Goal: Task Accomplishment & Management: Complete application form

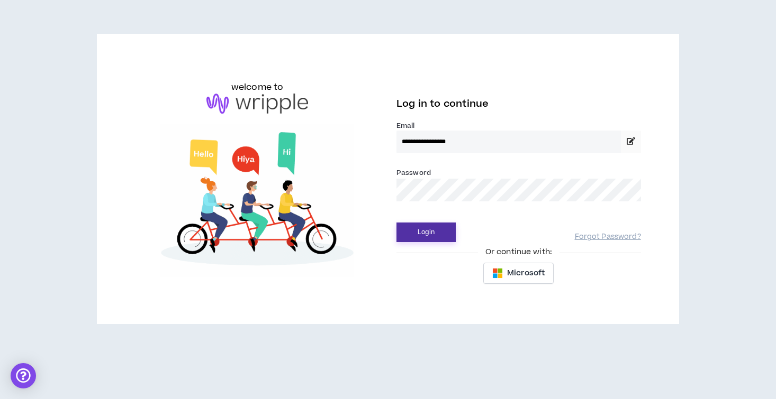
click at [416, 238] on button "Login" at bounding box center [425, 233] width 59 height 20
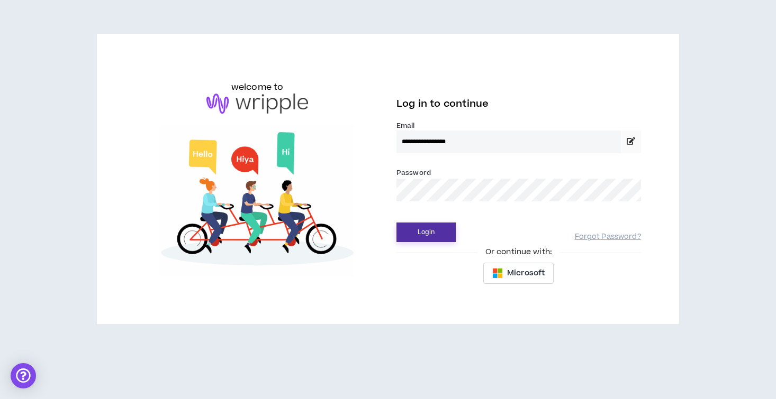
click at [427, 237] on button "Login" at bounding box center [425, 233] width 59 height 20
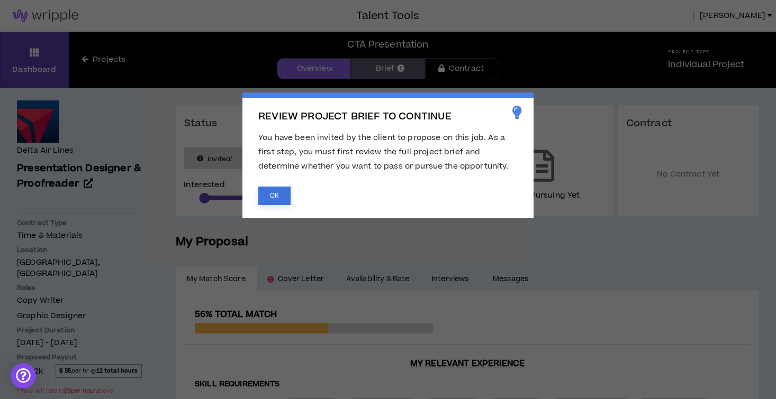
click at [266, 201] on button "OK" at bounding box center [274, 196] width 32 height 19
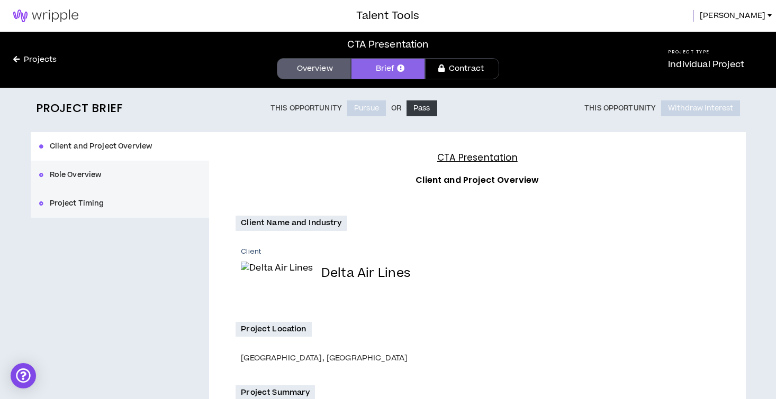
scroll to position [281, 0]
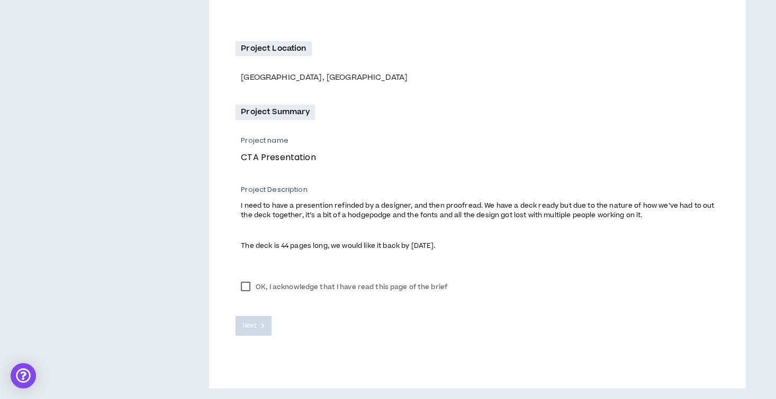
click at [245, 289] on label "OK, I acknowledge that I have read this page of the brief" at bounding box center [343, 287] width 217 height 16
click at [253, 322] on span "Next" at bounding box center [249, 326] width 14 height 10
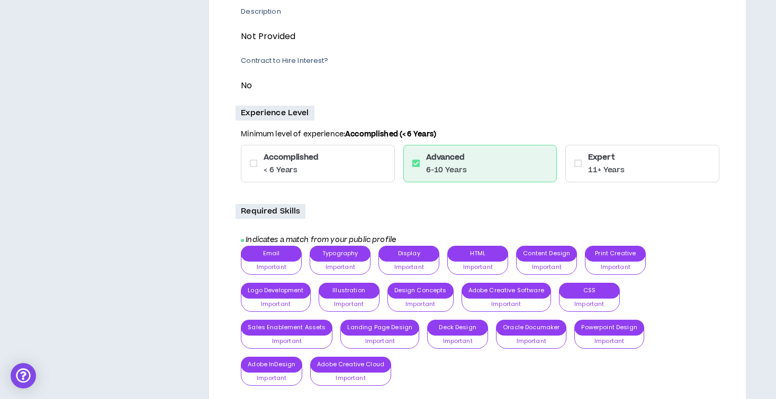
scroll to position [468, 0]
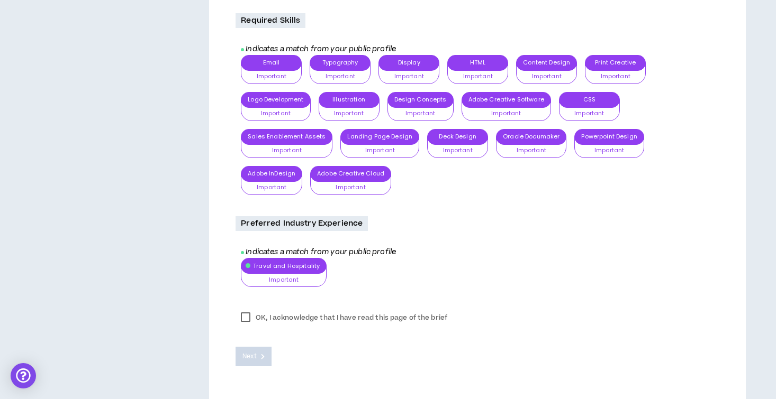
click at [250, 322] on label "OK, I acknowledge that I have read this page of the brief" at bounding box center [343, 318] width 217 height 16
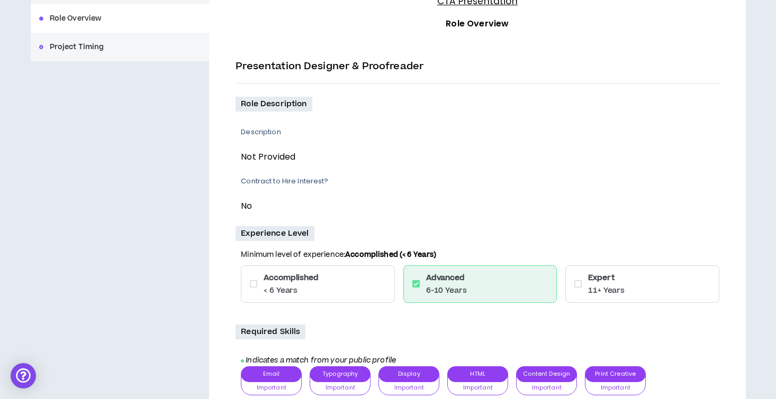
scroll to position [0, 0]
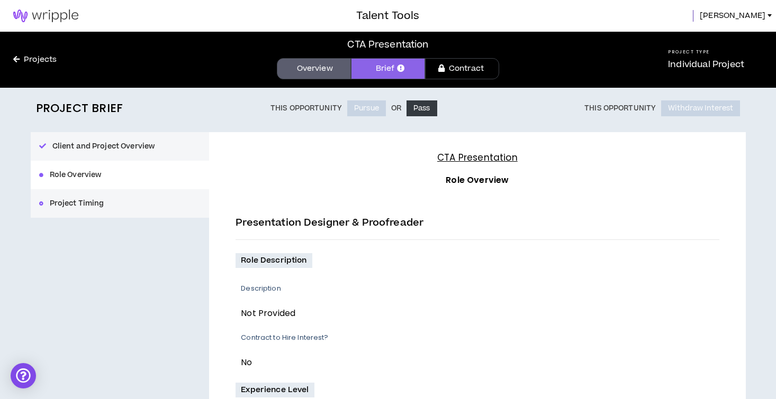
click at [103, 142] on button "Client and Project Overview" at bounding box center [120, 146] width 179 height 29
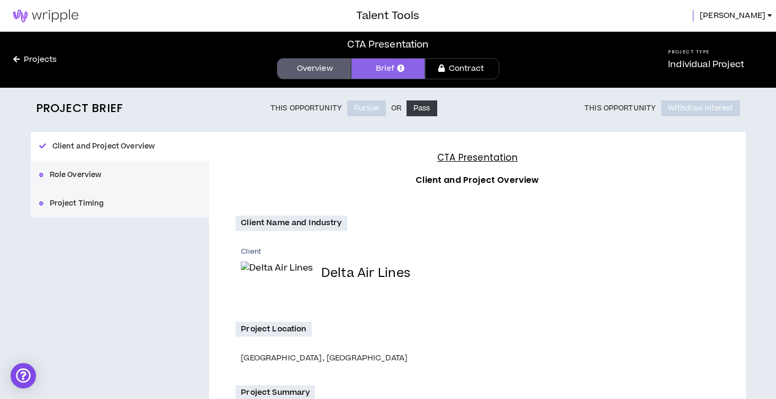
scroll to position [218, 0]
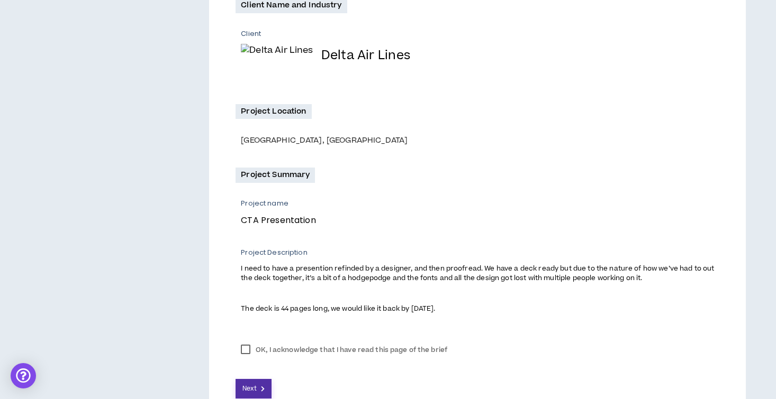
click at [251, 389] on span "Next" at bounding box center [249, 389] width 14 height 10
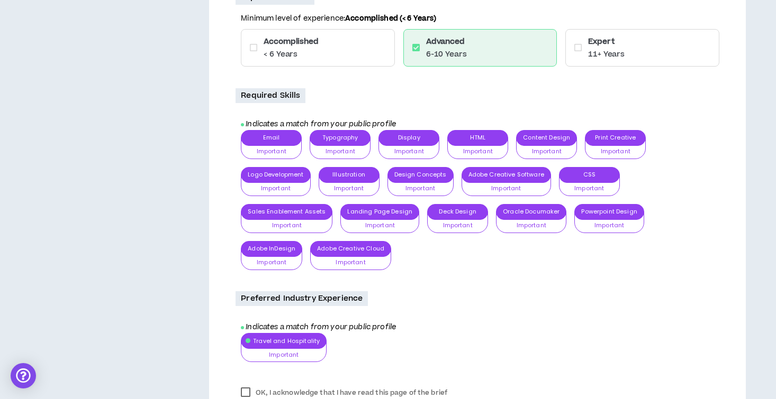
scroll to position [499, 0]
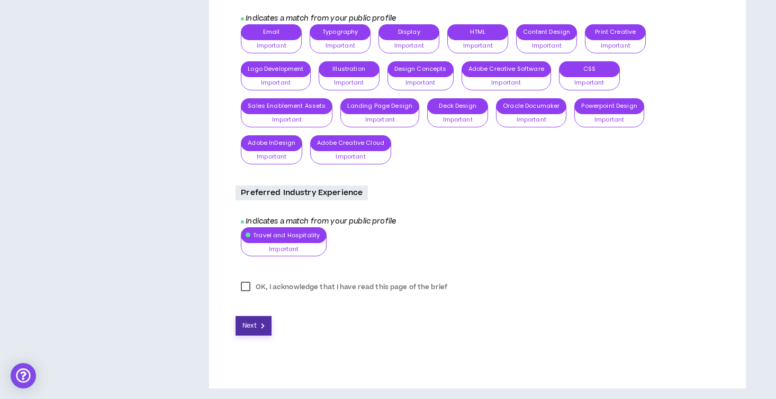
click at [259, 326] on button "Next" at bounding box center [253, 326] width 36 height 20
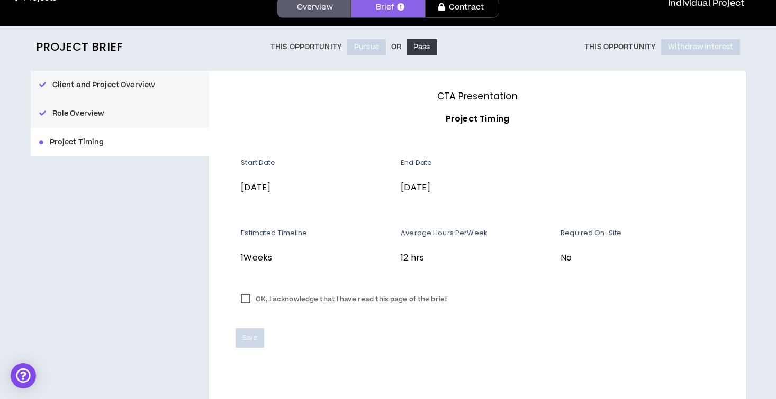
scroll to position [74, 0]
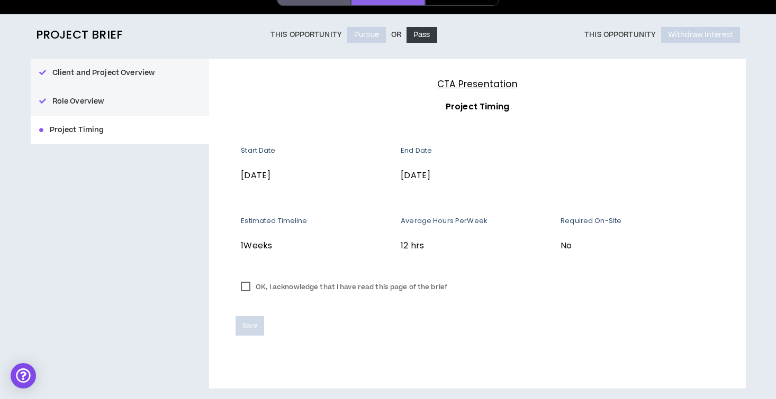
click at [242, 289] on label "OK, I acknowledge that I have read this page of the brief" at bounding box center [343, 287] width 217 height 16
click at [251, 326] on span "Save" at bounding box center [249, 326] width 14 height 10
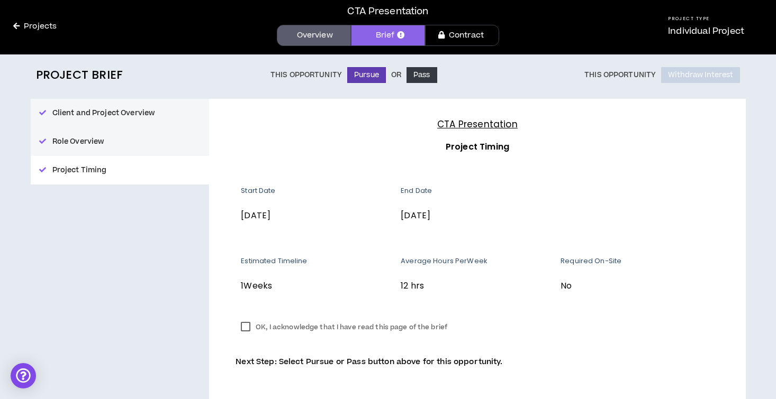
scroll to position [66, 0]
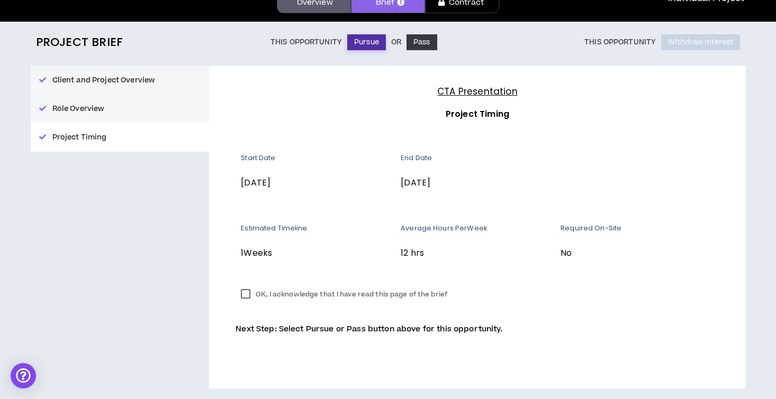
click at [371, 45] on button "Pursue" at bounding box center [366, 42] width 39 height 16
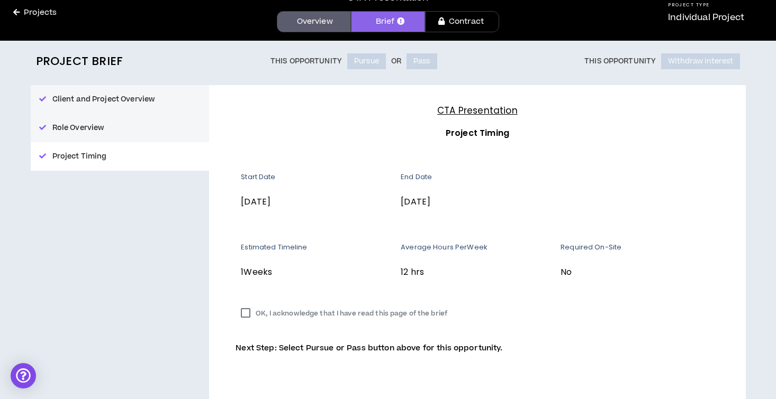
scroll to position [47, 0]
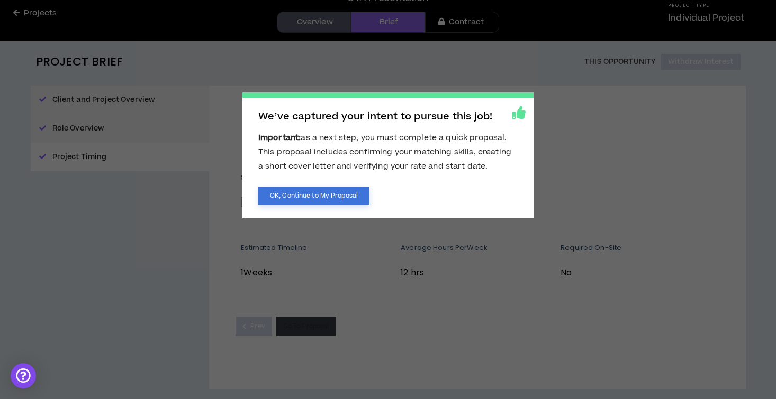
click at [343, 197] on button "OK, Continue to My Proposal" at bounding box center [313, 196] width 111 height 19
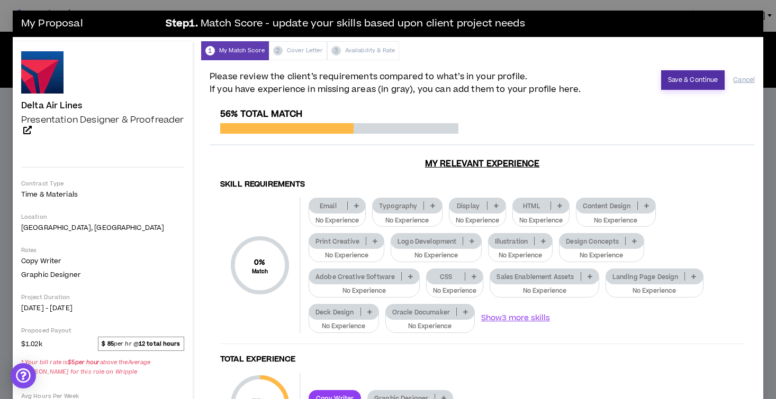
click at [684, 83] on button "Save & Continue" at bounding box center [693, 80] width 64 height 20
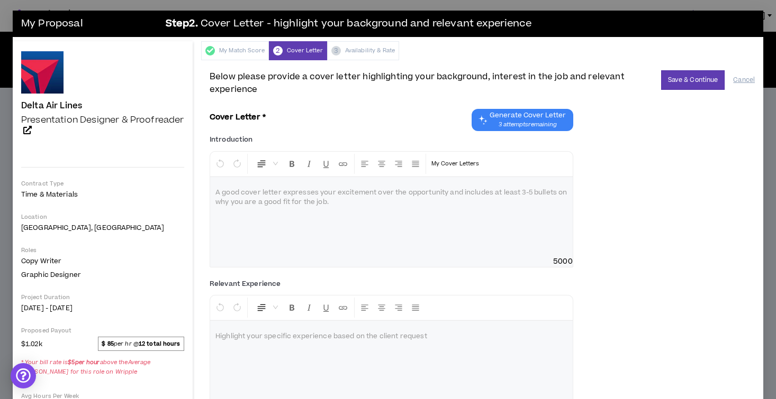
click at [324, 214] on div at bounding box center [391, 216] width 362 height 79
click at [324, 218] on div at bounding box center [391, 216] width 362 height 79
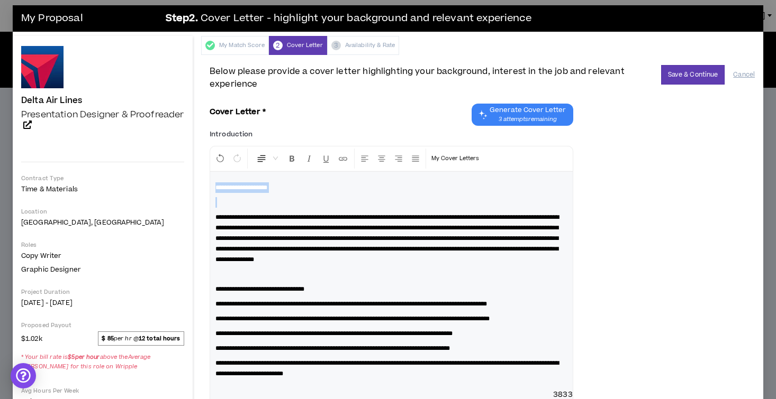
drag, startPoint x: 307, startPoint y: 198, endPoint x: 180, endPoint y: 171, distance: 129.8
click at [180, 171] on div "Delta Air Lines Presentation Designer & Proofreader Hide Details Contract Type …" at bounding box center [388, 299] width 750 height 527
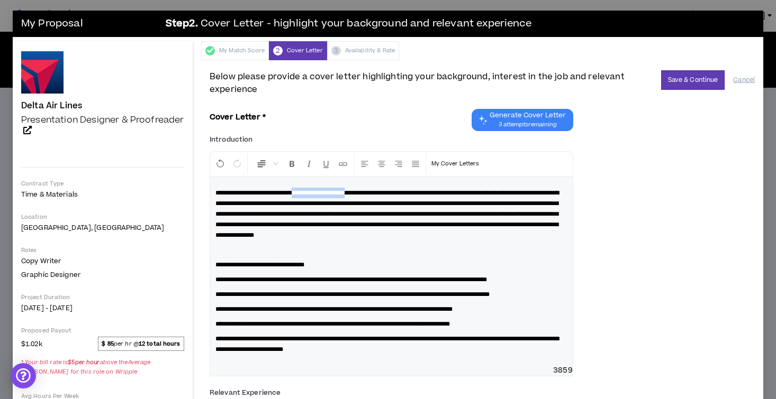
drag, startPoint x: 378, startPoint y: 190, endPoint x: 307, endPoint y: 192, distance: 70.9
click at [307, 192] on span "**********" at bounding box center [386, 214] width 343 height 49
drag, startPoint x: 363, startPoint y: 193, endPoint x: 351, endPoint y: 194, distance: 12.7
click at [351, 194] on span "**********" at bounding box center [386, 214] width 343 height 49
click at [314, 256] on p at bounding box center [391, 250] width 352 height 11
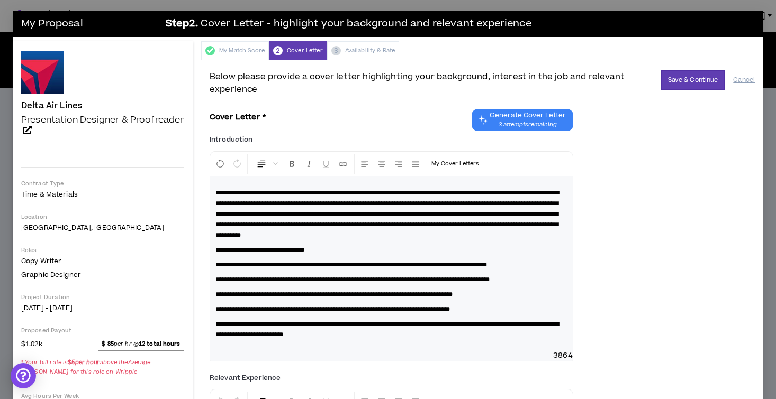
click at [215, 276] on div "**********" at bounding box center [391, 264] width 362 height 174
click at [215, 297] on div "**********" at bounding box center [391, 264] width 362 height 174
click at [217, 298] on span "**********" at bounding box center [333, 294] width 237 height 6
click at [215, 313] on span "**********" at bounding box center [332, 309] width 234 height 6
click at [269, 298] on span "**********" at bounding box center [359, 294] width 237 height 6
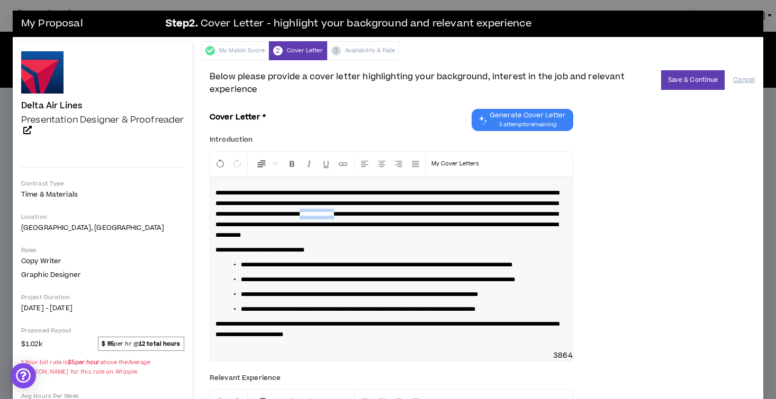
drag, startPoint x: 561, startPoint y: 216, endPoint x: 518, endPoint y: 214, distance: 42.4
click at [518, 216] on p "**********" at bounding box center [391, 214] width 352 height 53
click at [292, 239] on span "**********" at bounding box center [386, 214] width 343 height 49
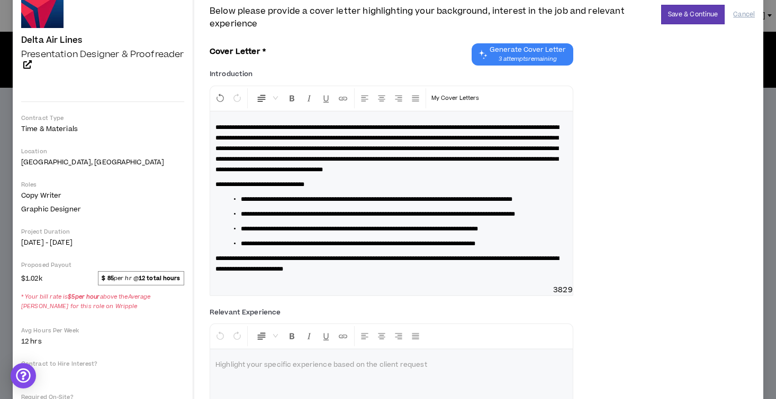
scroll to position [75, 0]
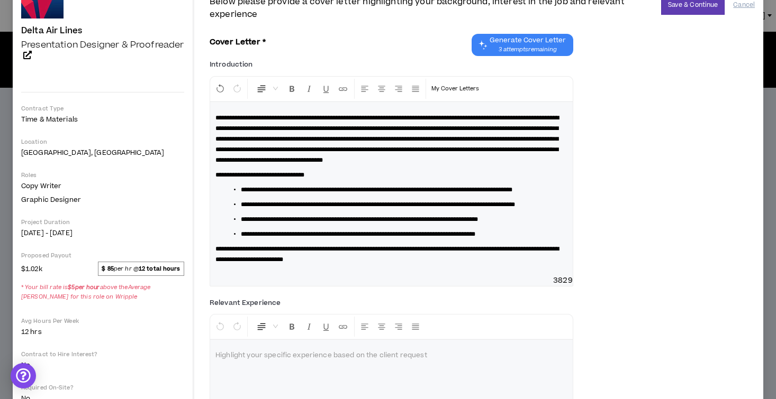
click at [293, 286] on span "3829" at bounding box center [391, 281] width 362 height 11
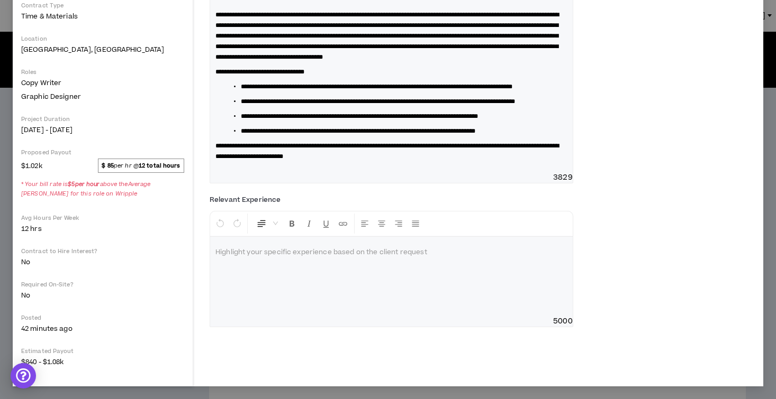
click at [334, 314] on div at bounding box center [391, 276] width 362 height 79
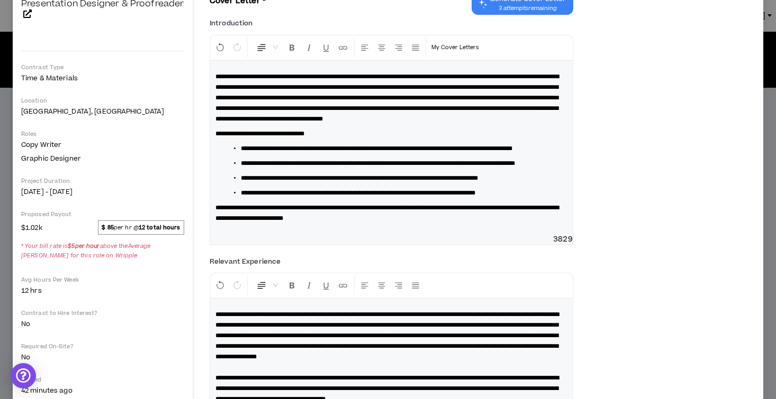
scroll to position [0, 0]
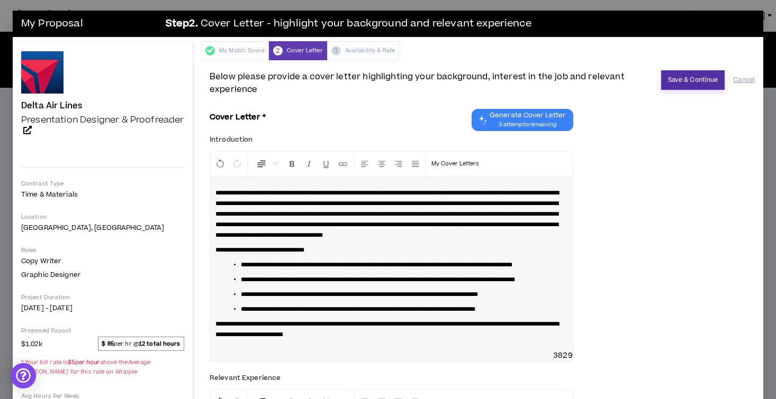
click at [688, 78] on button "Save & Continue" at bounding box center [693, 80] width 64 height 20
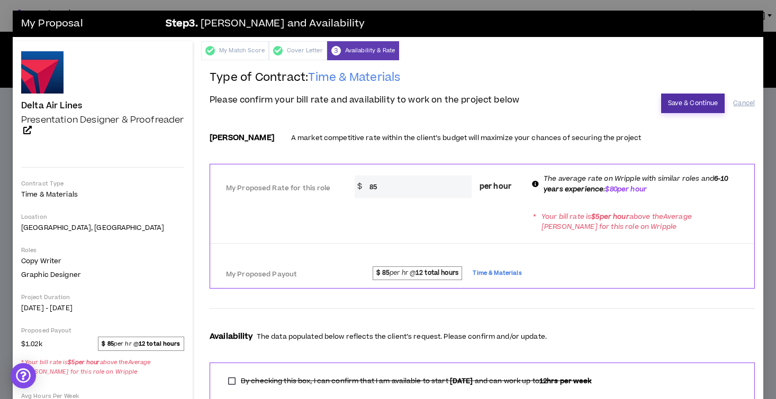
click at [682, 102] on button "Save & Continue" at bounding box center [693, 104] width 64 height 20
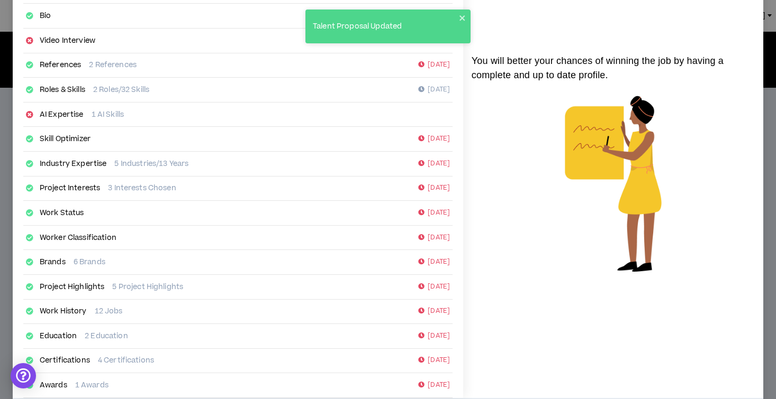
scroll to position [157, 0]
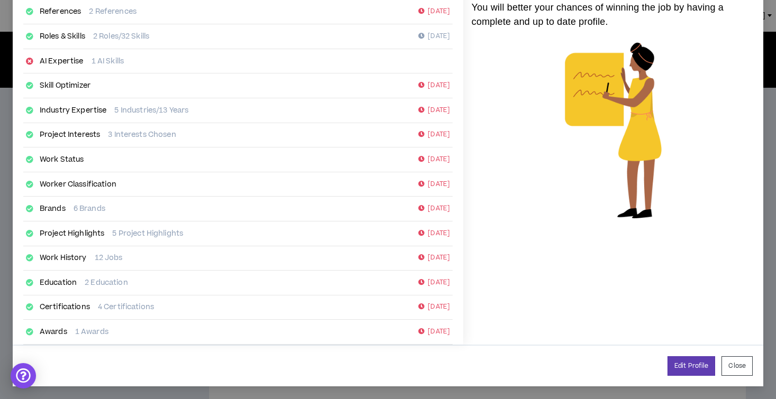
drag, startPoint x: 745, startPoint y: 364, endPoint x: 745, endPoint y: 388, distance: 23.8
click at [745, 364] on button "Close" at bounding box center [736, 367] width 31 height 20
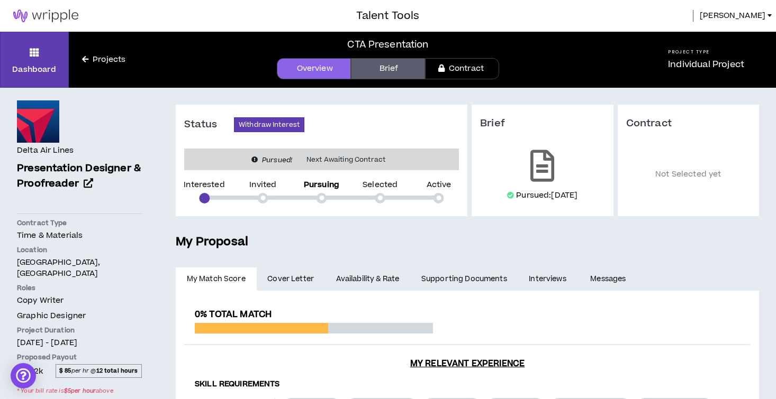
scroll to position [147, 0]
click at [41, 13] on img at bounding box center [46, 16] width 92 height 13
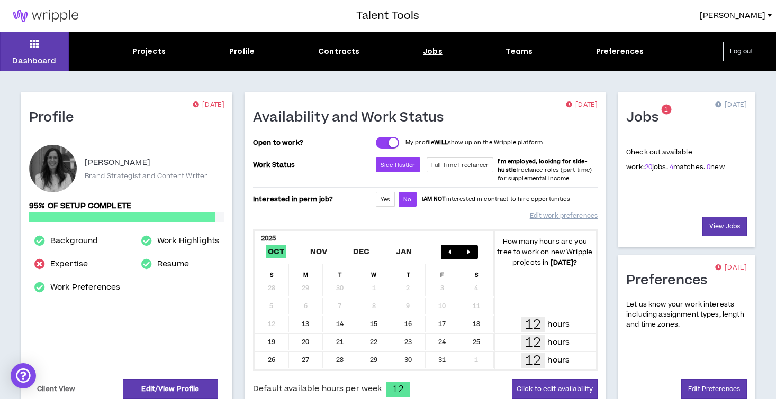
click at [438, 48] on div "Jobs" at bounding box center [433, 51] width 20 height 11
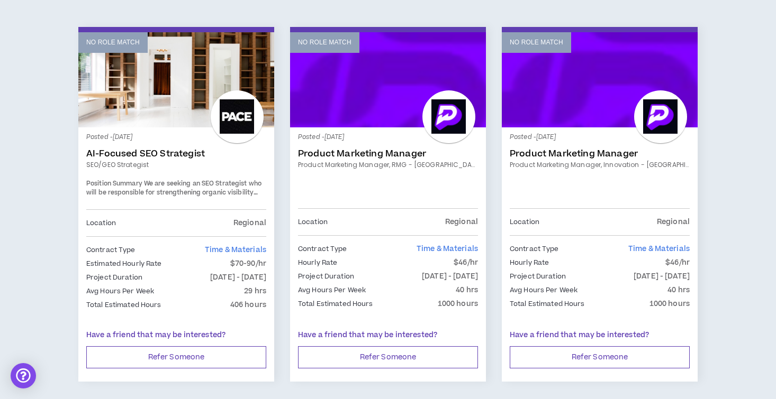
scroll to position [749, 0]
